Goal: Obtain resource: Download file/media

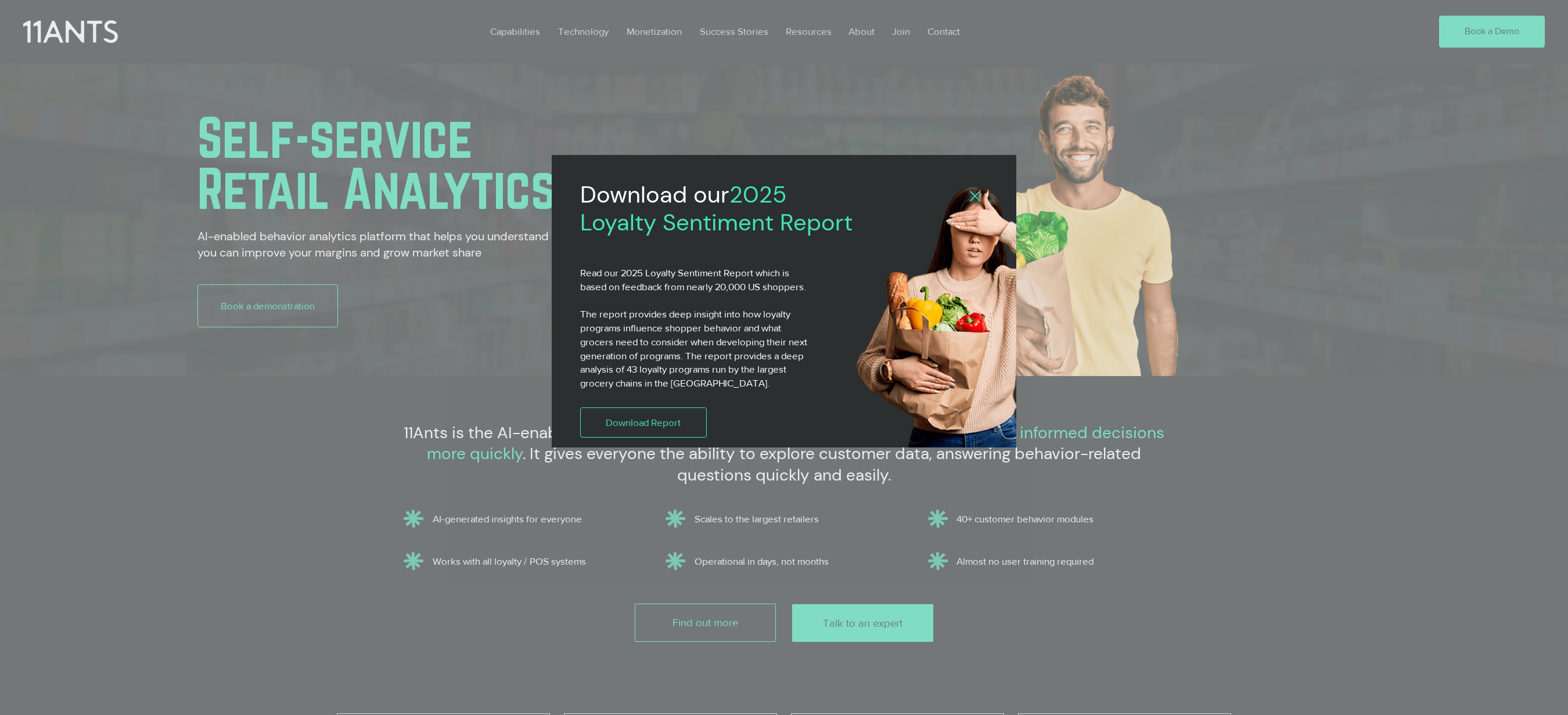
click at [656, 31] on div "2025 Loyalty Sentiment Report" at bounding box center [784, 358] width 1568 height 715
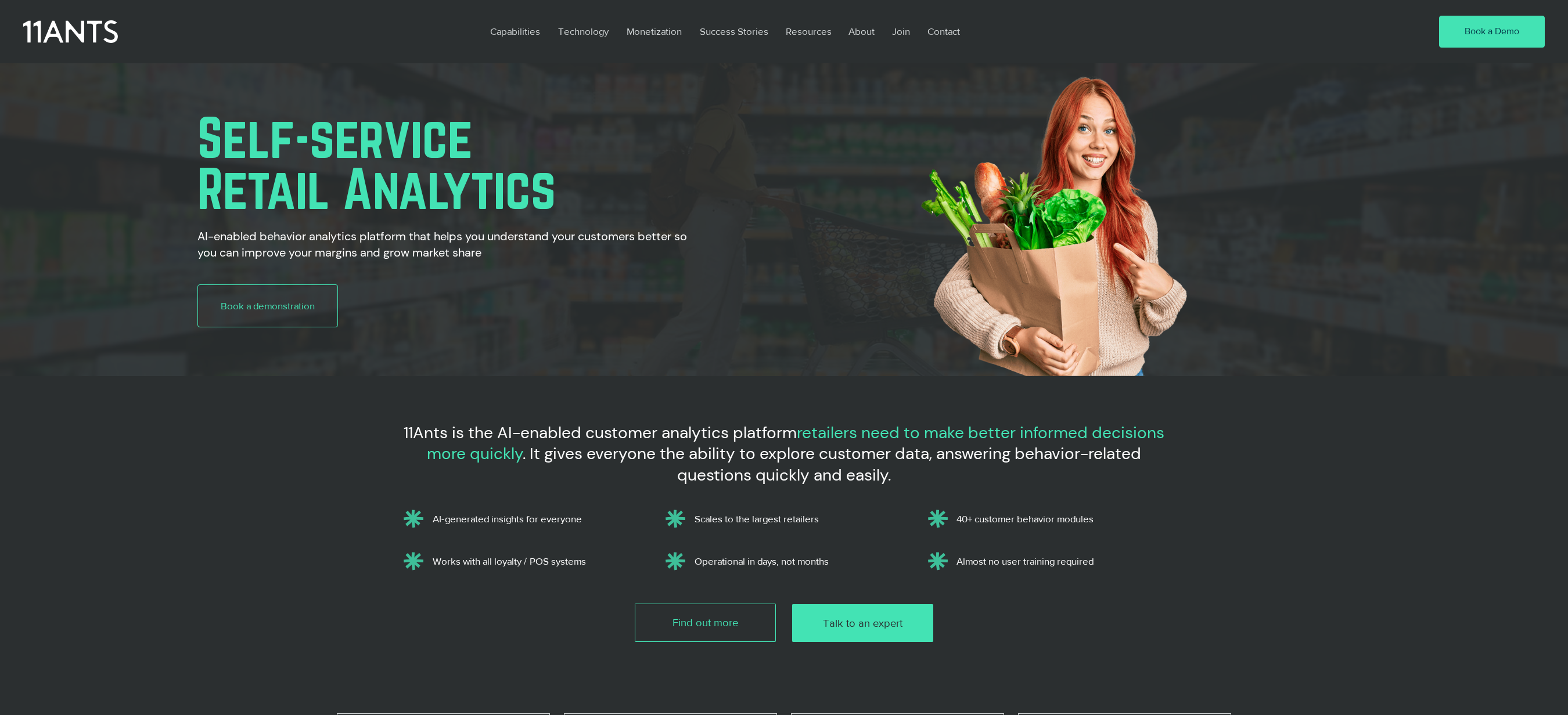
click at [656, 31] on p "Monetization" at bounding box center [654, 31] width 67 height 26
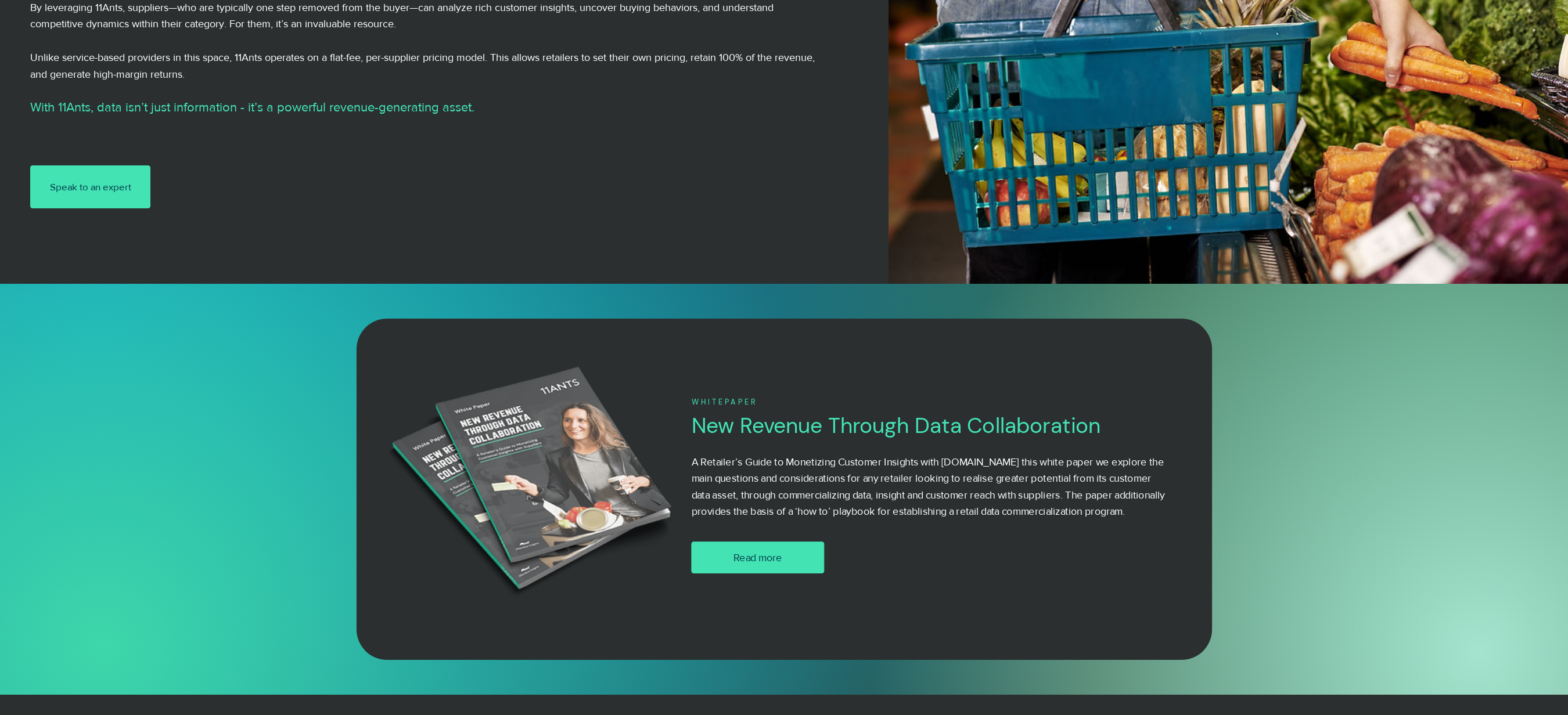
scroll to position [412, 0]
click at [769, 561] on span "Read more" at bounding box center [759, 557] width 49 height 14
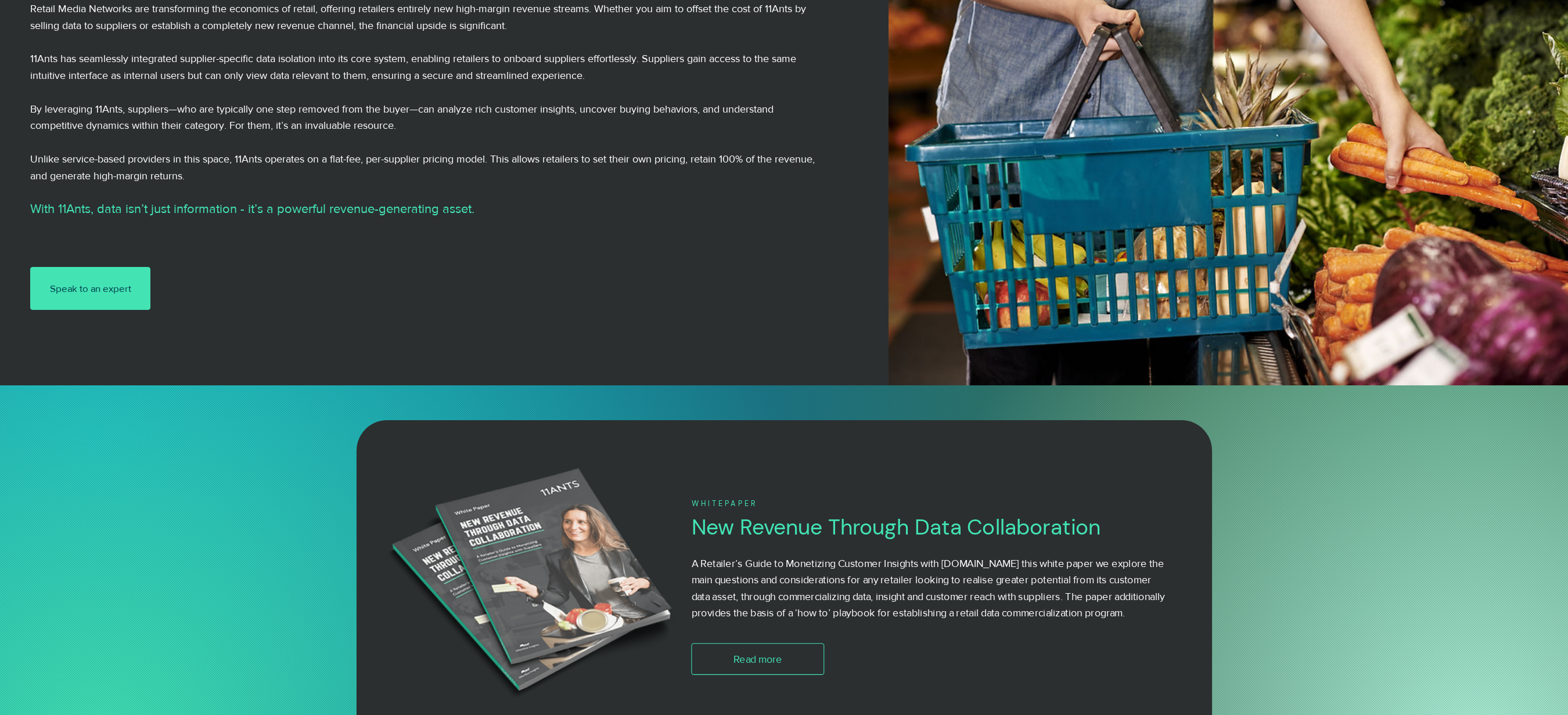
scroll to position [310, 0]
click at [568, 548] on img at bounding box center [532, 588] width 315 height 252
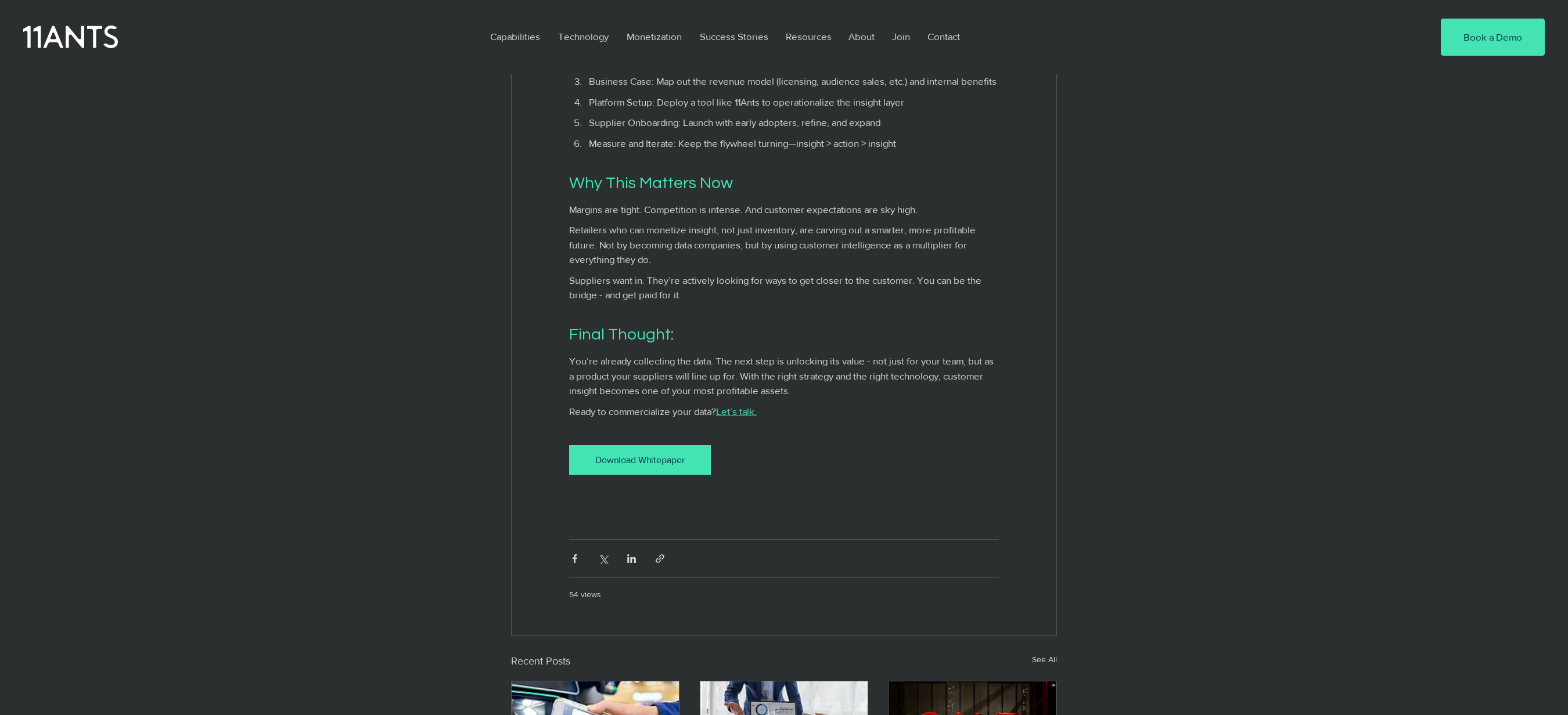
scroll to position [2022, 0]
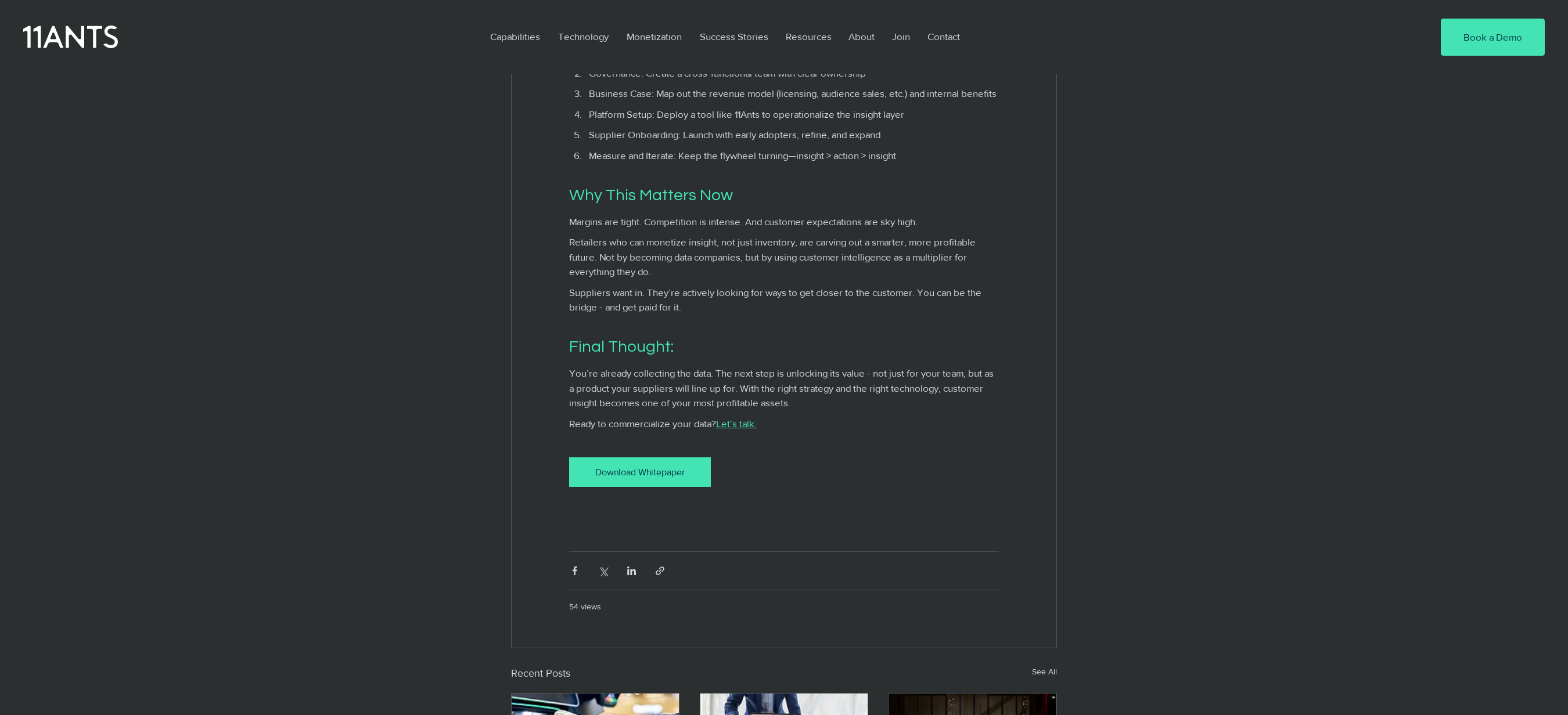
click at [635, 479] on div "Download Whitepaper" at bounding box center [640, 472] width 114 height 12
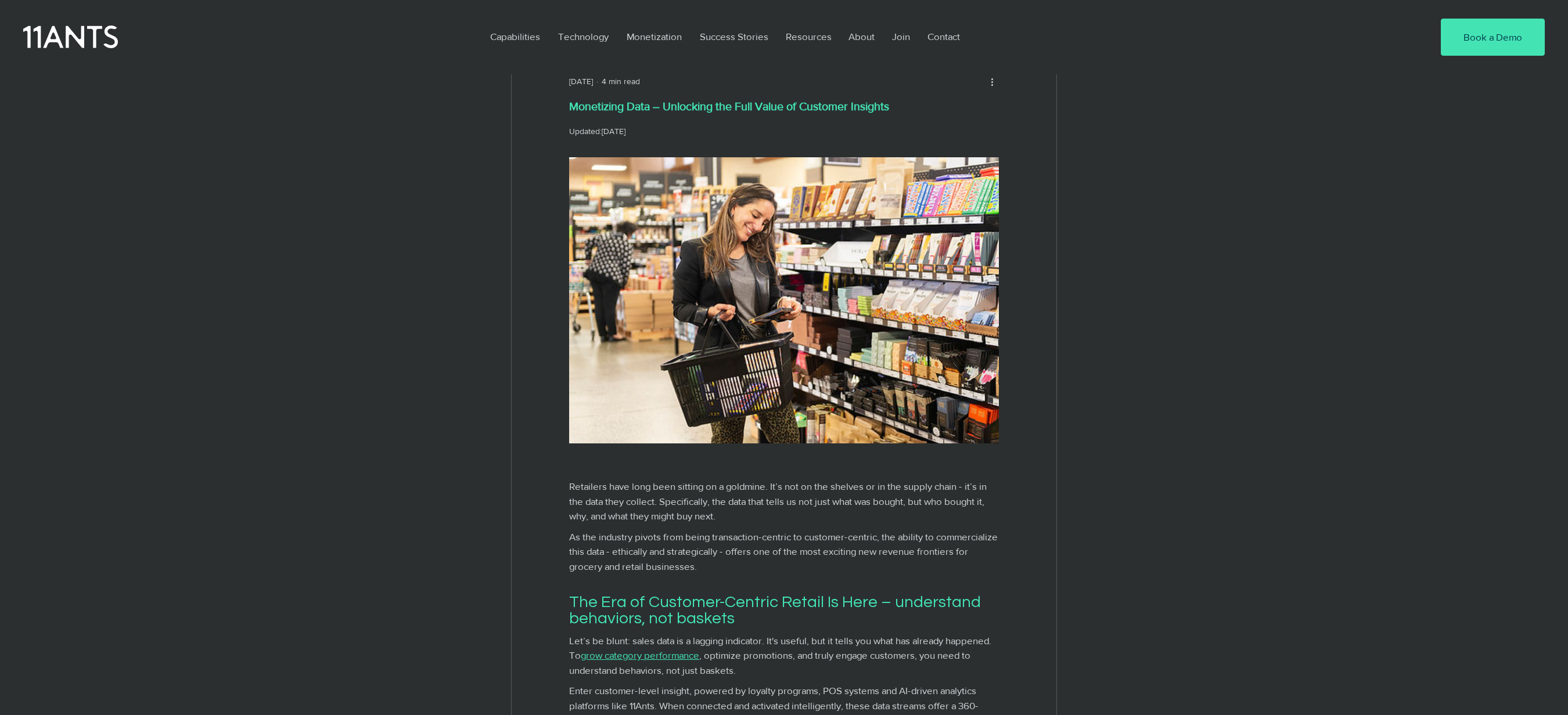
scroll to position [56, 0]
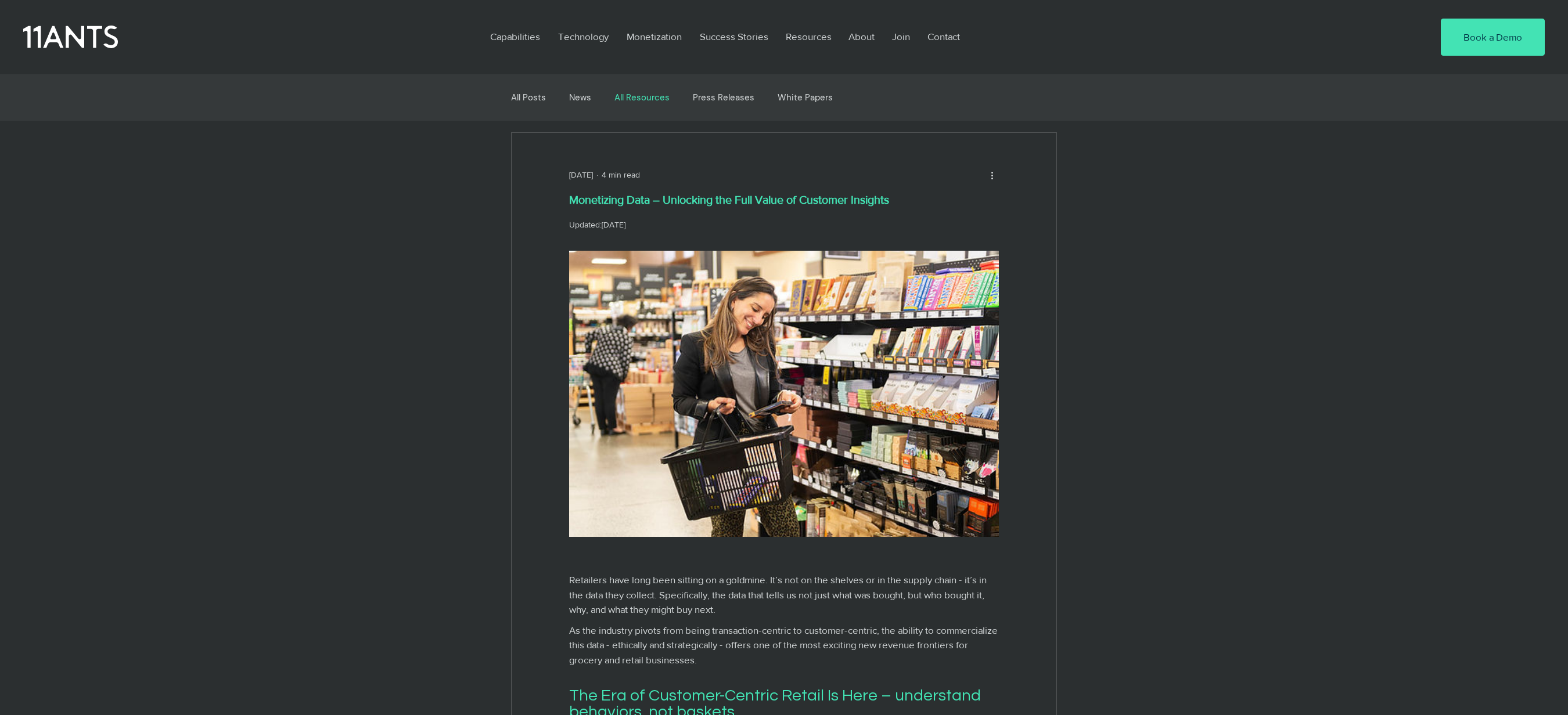
click at [640, 95] on link "All Resources" at bounding box center [642, 97] width 56 height 10
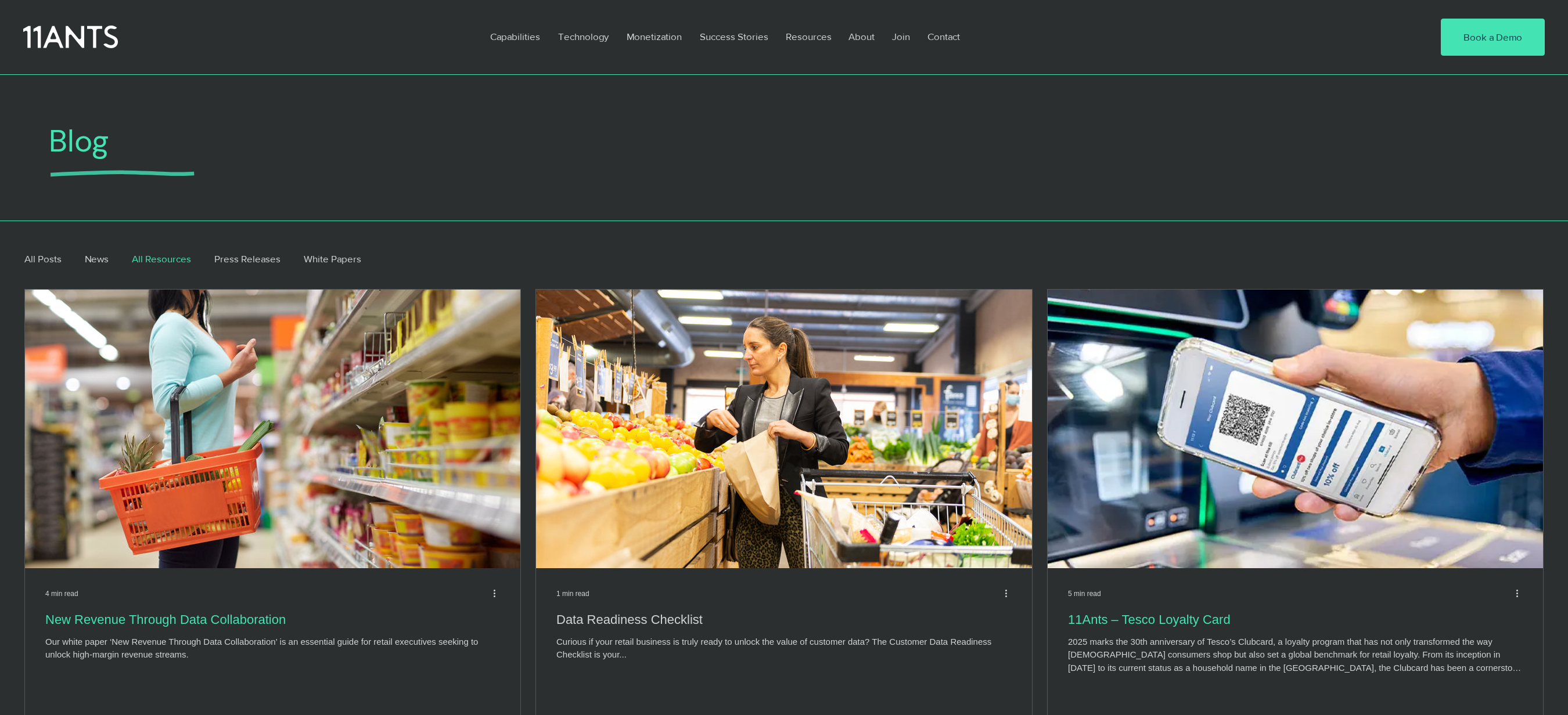
click at [653, 621] on h2 "Data Readiness Checklist" at bounding box center [784, 620] width 456 height 18
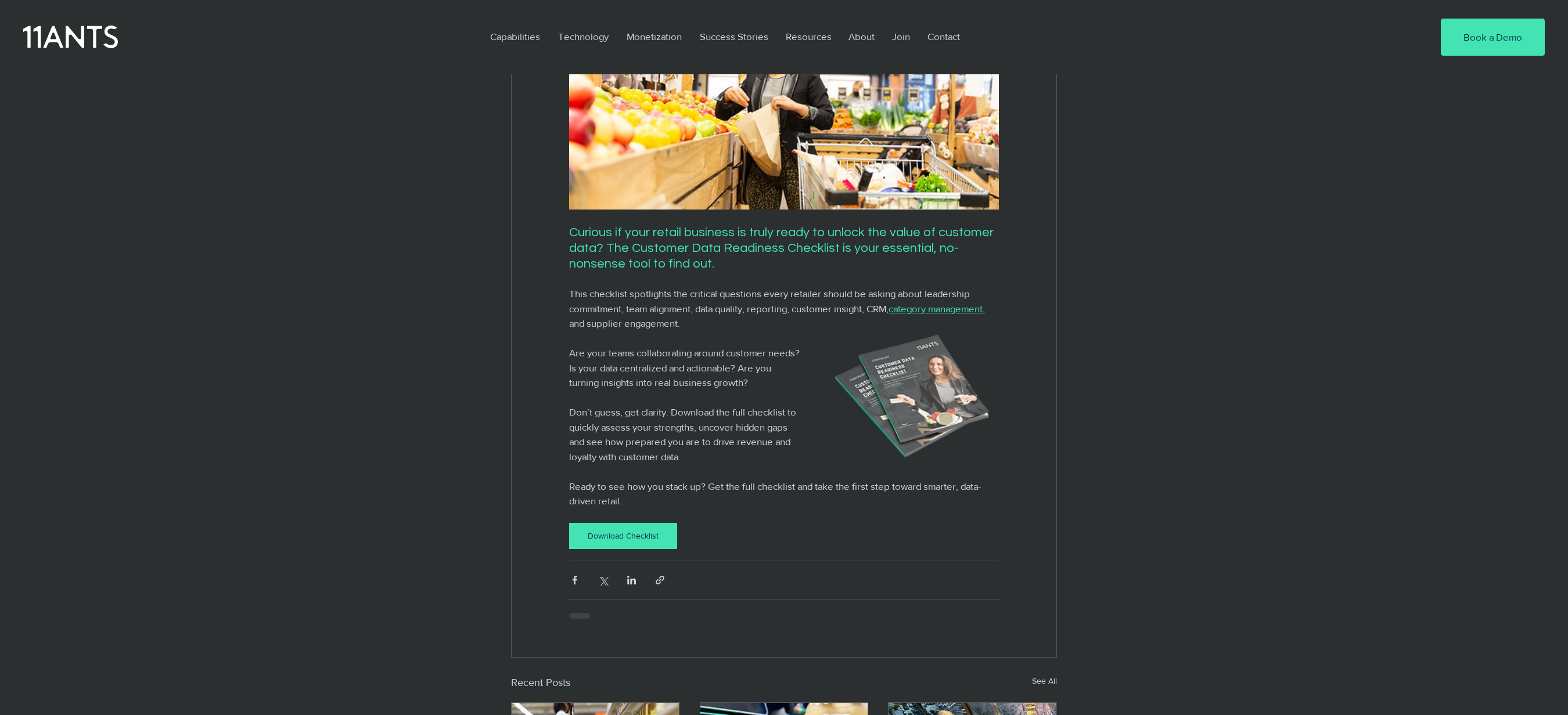
scroll to position [258, 0]
click at [625, 541] on div "Download Checklist" at bounding box center [623, 534] width 94 height 12
